Goal: Check status

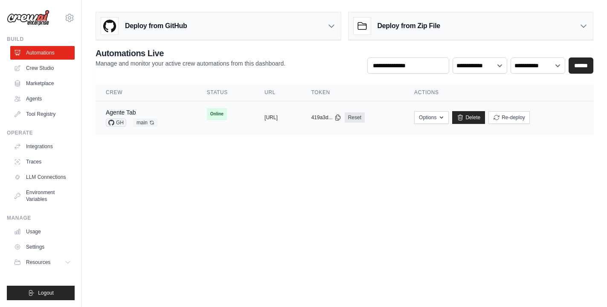
click at [139, 114] on div "Agente Tab" at bounding box center [132, 112] width 52 height 9
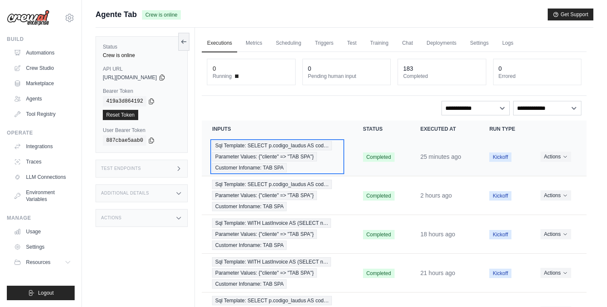
click at [272, 151] on div "Sql Template: SELECT p.codigo_laudus AS cod… Parameter Values: {"cliente" => "T…" at bounding box center [277, 157] width 130 height 32
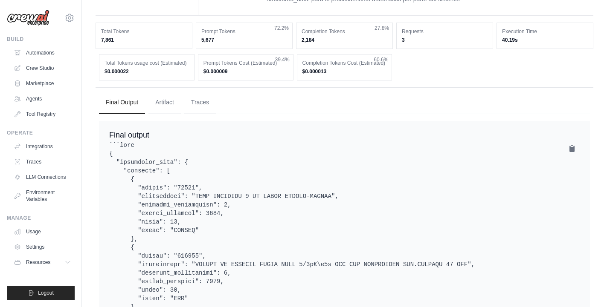
scroll to position [417, 0]
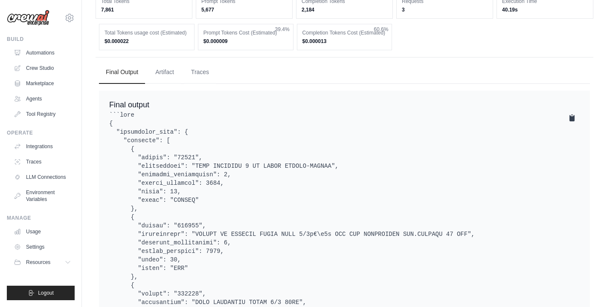
click at [572, 121] on icon at bounding box center [571, 118] width 5 height 6
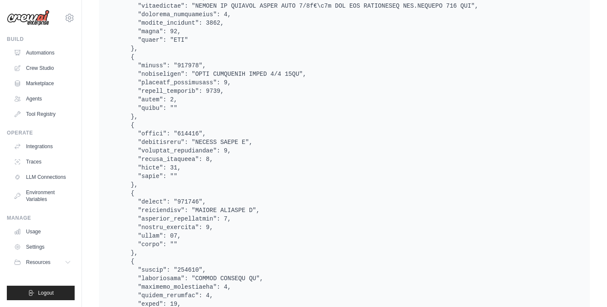
scroll to position [671, 0]
